Goal: Navigation & Orientation: Find specific page/section

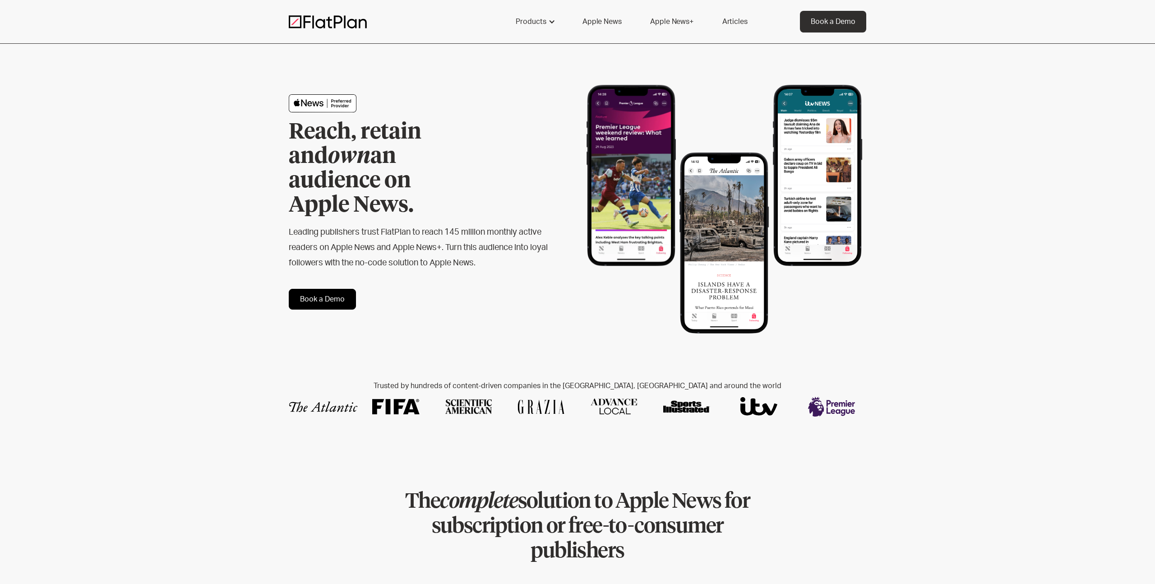
click at [617, 20] on link "Apple News" at bounding box center [601, 22] width 60 height 22
